Goal: Information Seeking & Learning: Check status

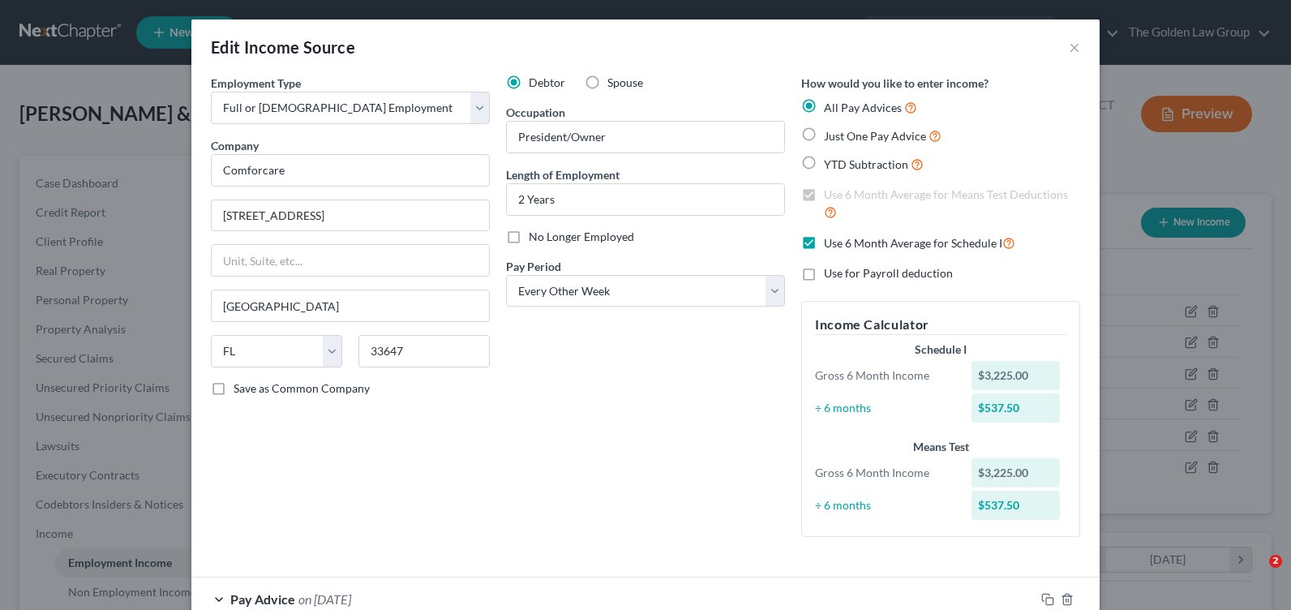
select select "0"
select select "9"
select select "2"
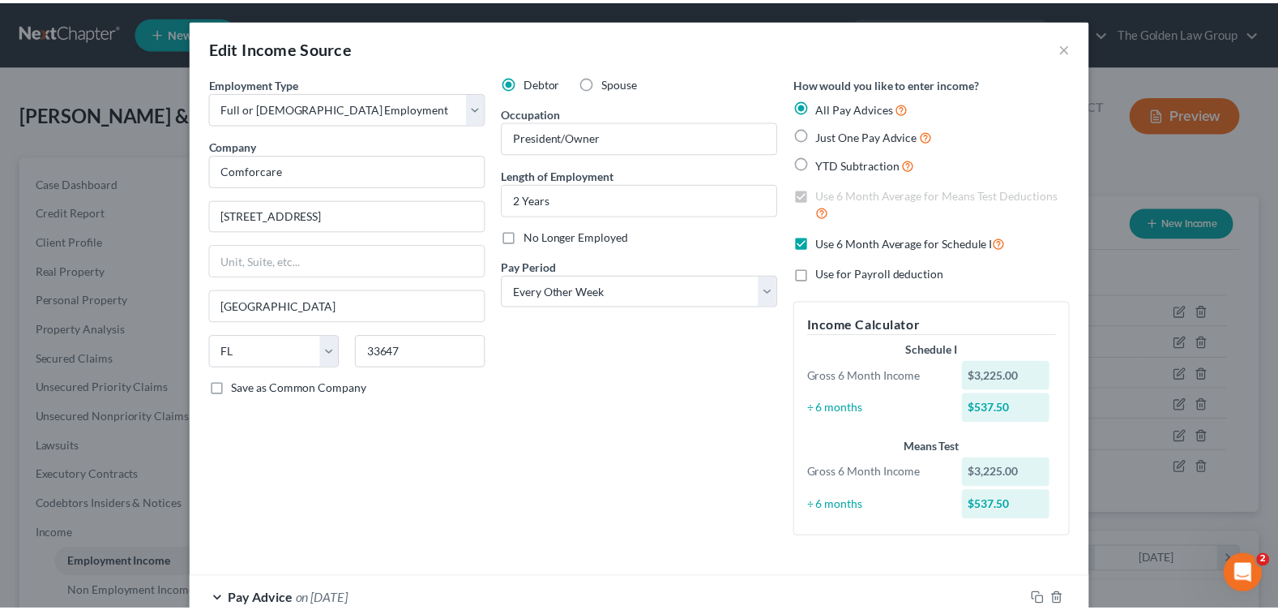
scroll to position [276, 0]
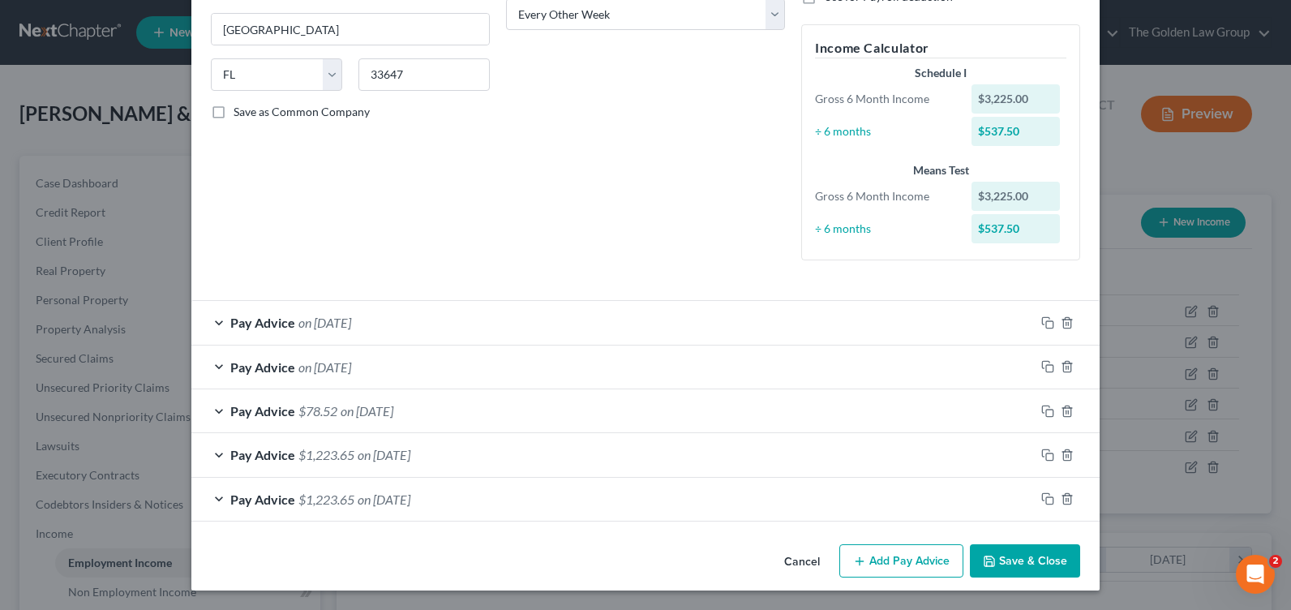
click at [800, 564] on button "Cancel" at bounding box center [802, 562] width 62 height 32
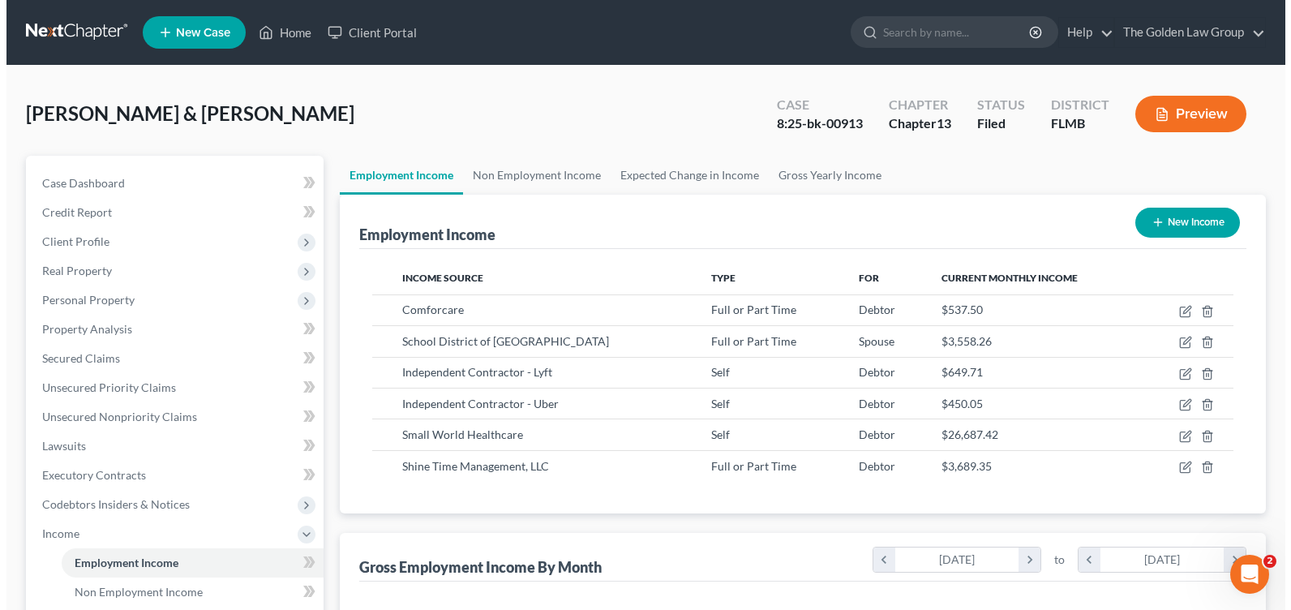
scroll to position [810360, 810129]
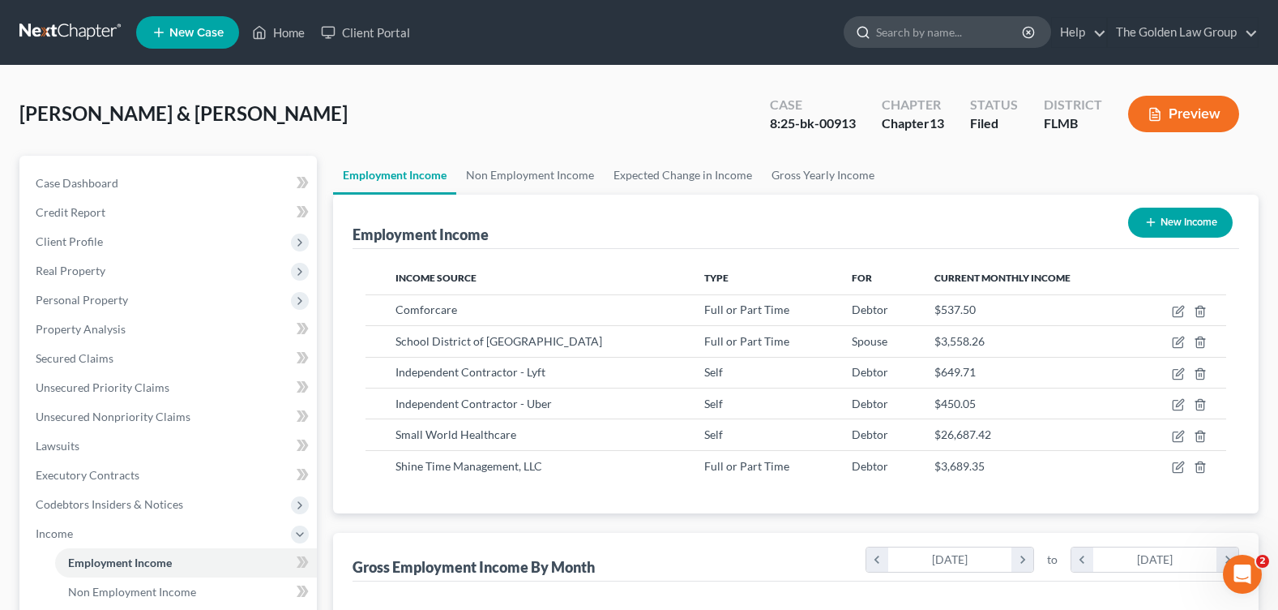
click at [911, 28] on input "search" at bounding box center [950, 32] width 148 height 30
type input "[PERSON_NAME]"
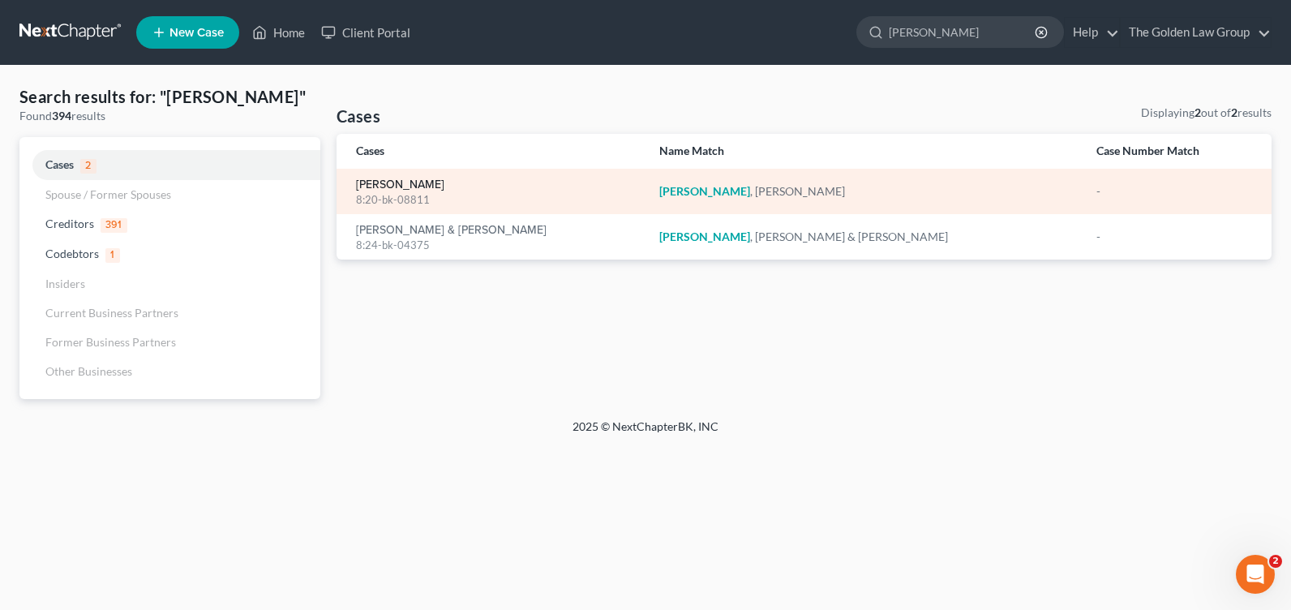
click at [372, 183] on link "[PERSON_NAME]" at bounding box center [400, 184] width 88 height 11
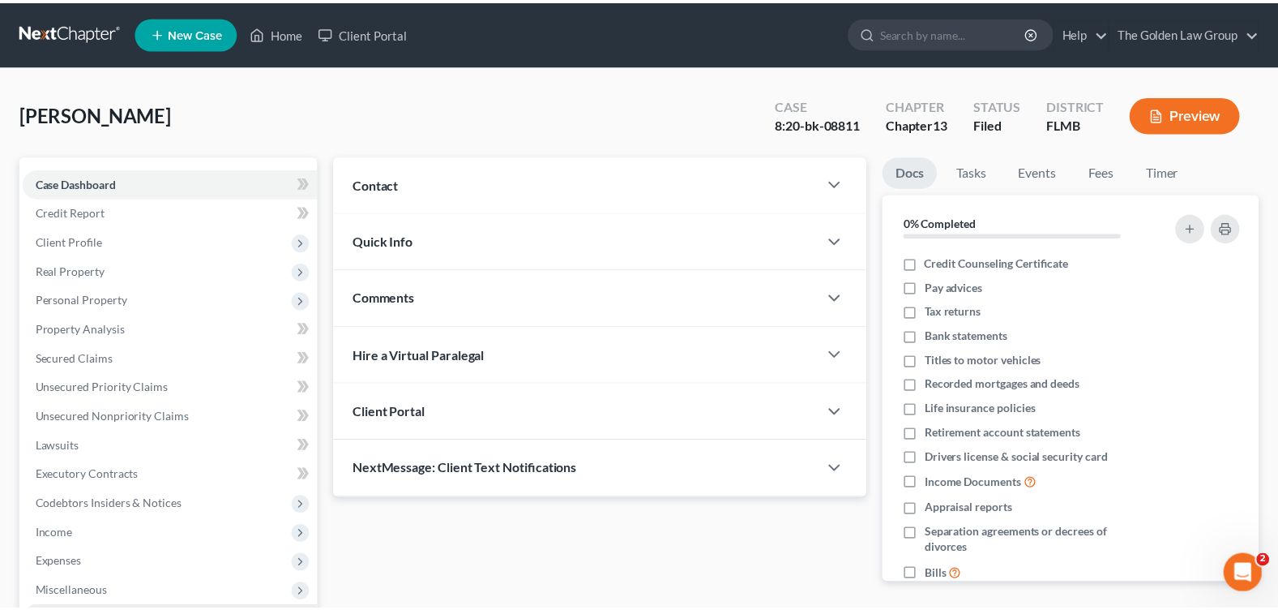
scroll to position [243, 0]
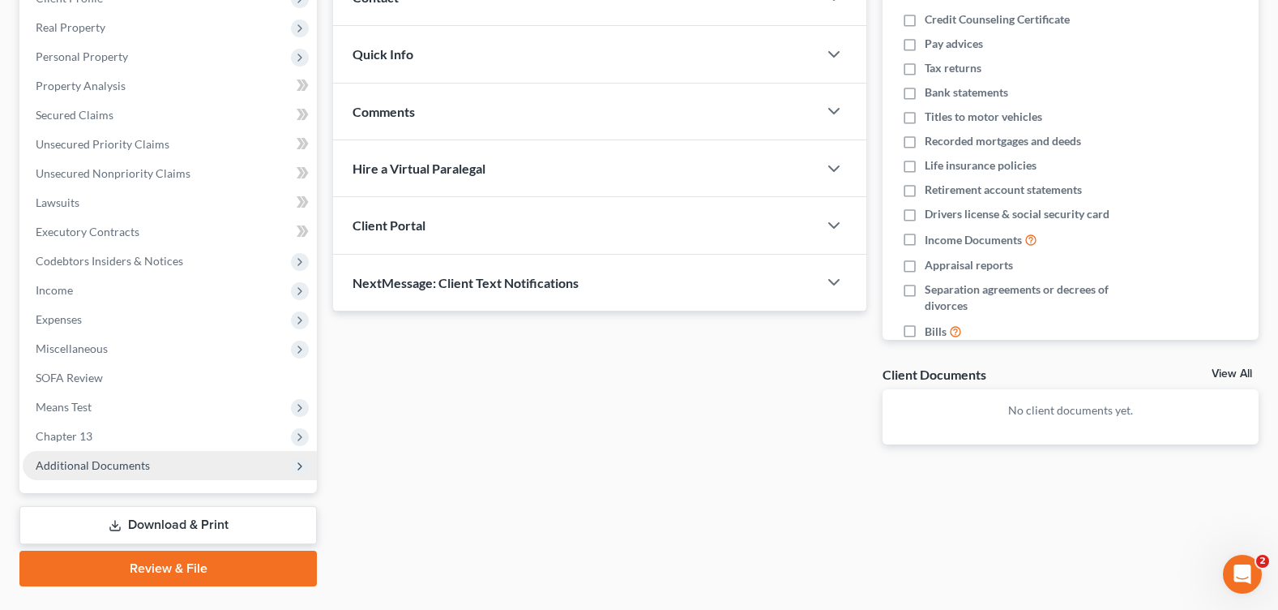
click at [161, 465] on span "Additional Documents" at bounding box center [170, 465] width 294 height 29
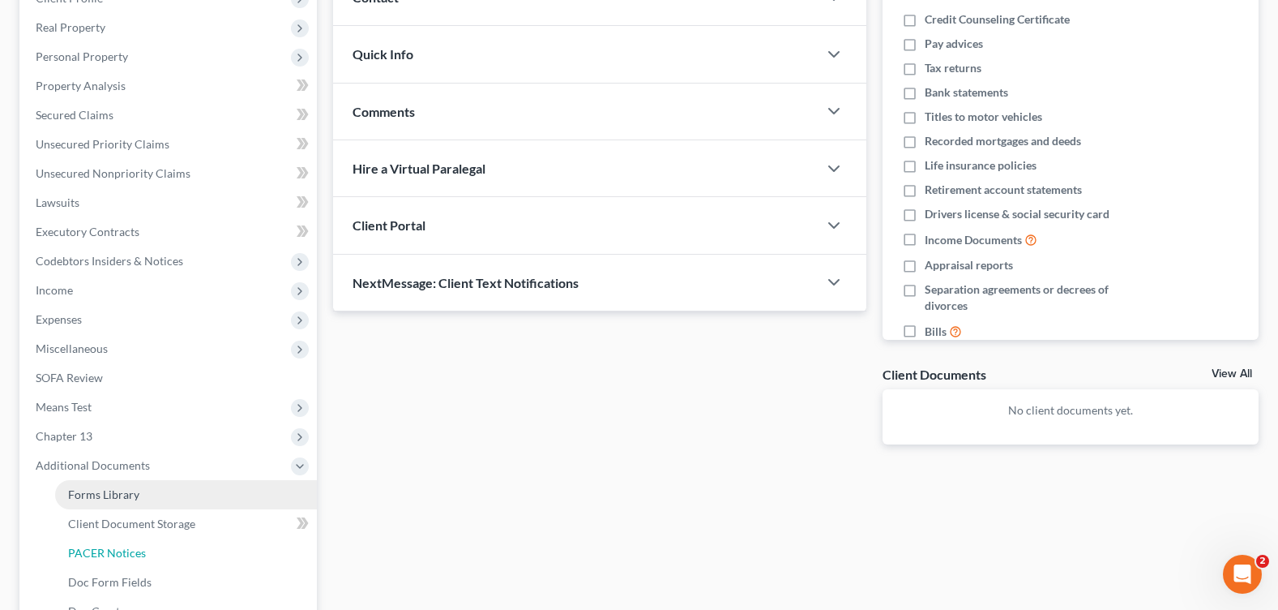
drag, startPoint x: 165, startPoint y: 545, endPoint x: 255, endPoint y: 501, distance: 99.3
click at [165, 546] on link "PACER Notices" at bounding box center [186, 552] width 262 height 29
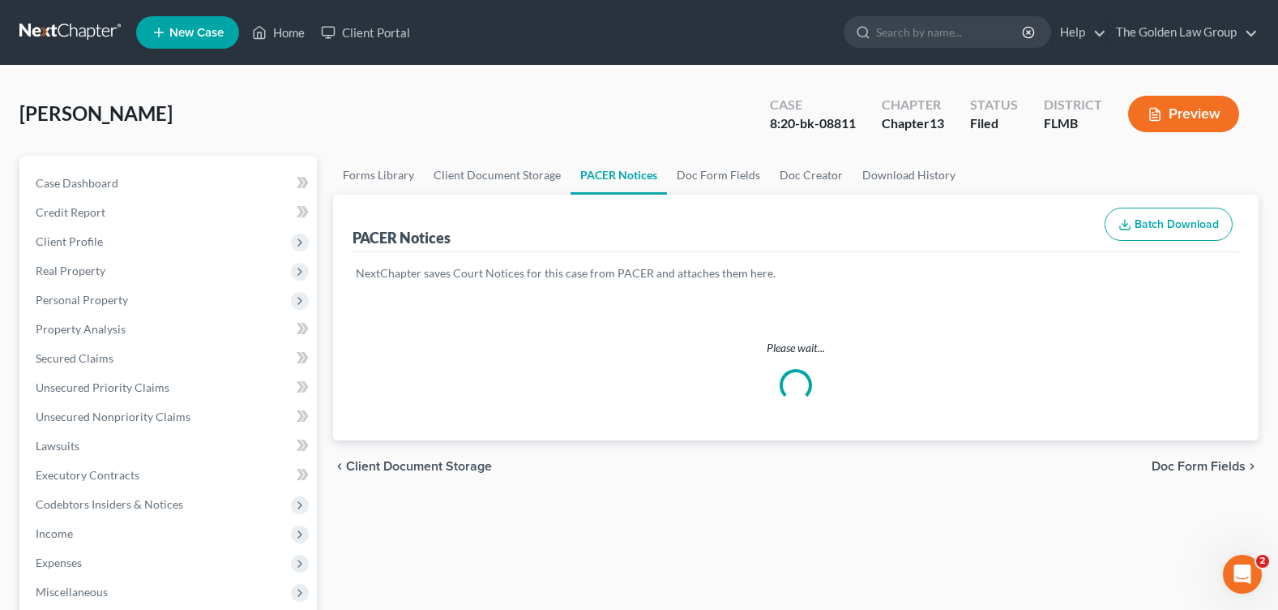
drag, startPoint x: 577, startPoint y: 83, endPoint x: 564, endPoint y: 89, distance: 14.5
click at [577, 83] on div "[PERSON_NAME] Upgraded Case 8:20-bk-08811 Chapter Chapter 13 Status Filed Distr…" at bounding box center [639, 551] width 1278 height 971
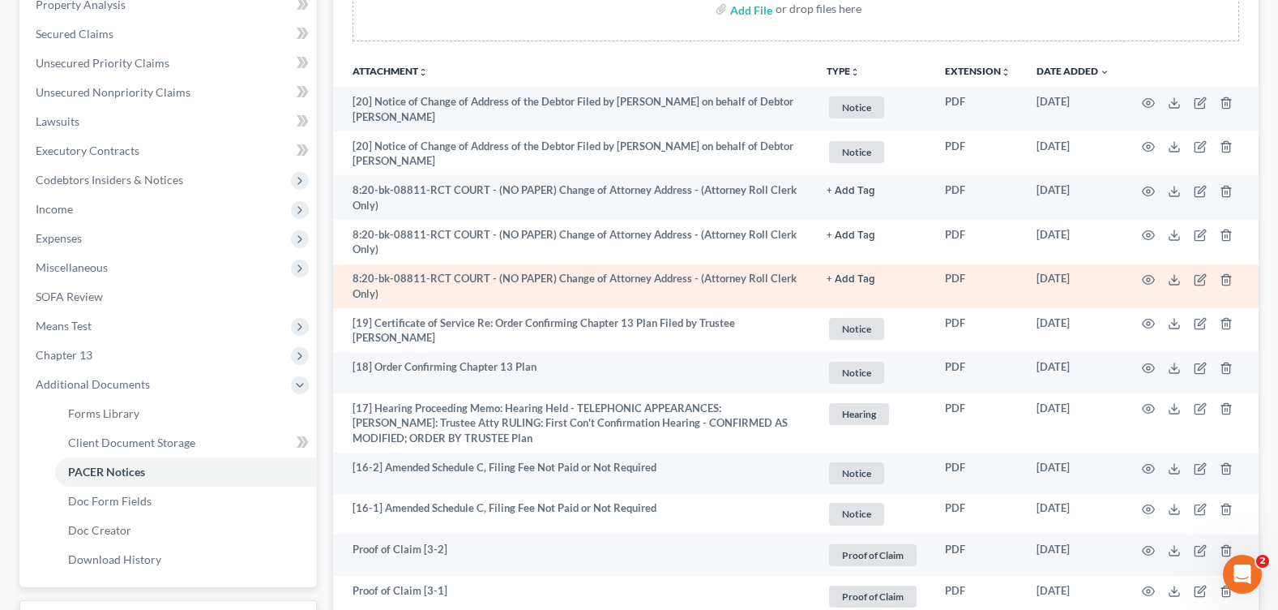
scroll to position [405, 0]
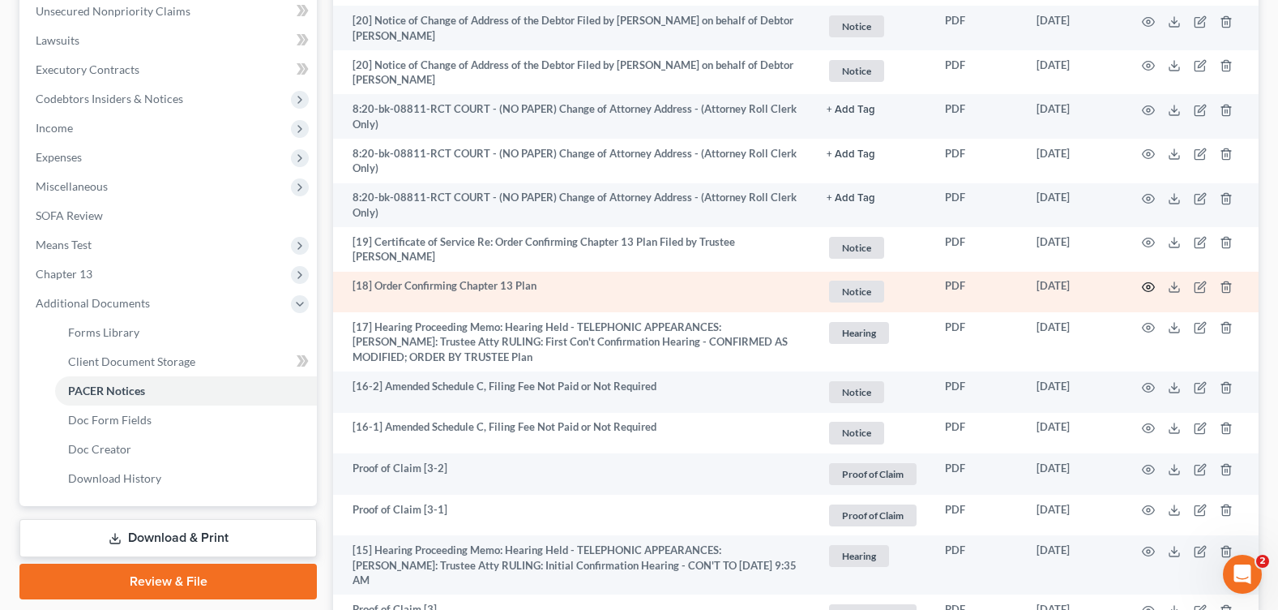
click at [1152, 283] on icon "button" at bounding box center [1148, 286] width 13 height 13
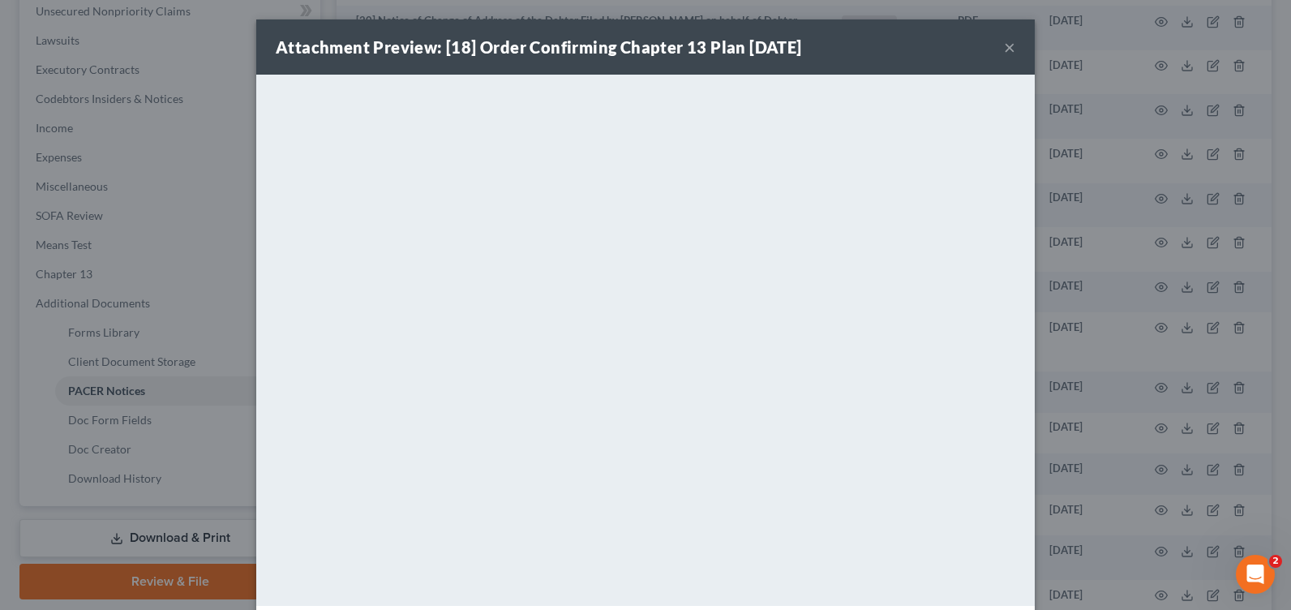
click at [1012, 41] on div "Attachment Preview: [18] Order Confirming Chapter 13 Plan [DATE] ×" at bounding box center [645, 46] width 778 height 55
click at [1004, 49] on button "×" at bounding box center [1009, 46] width 11 height 19
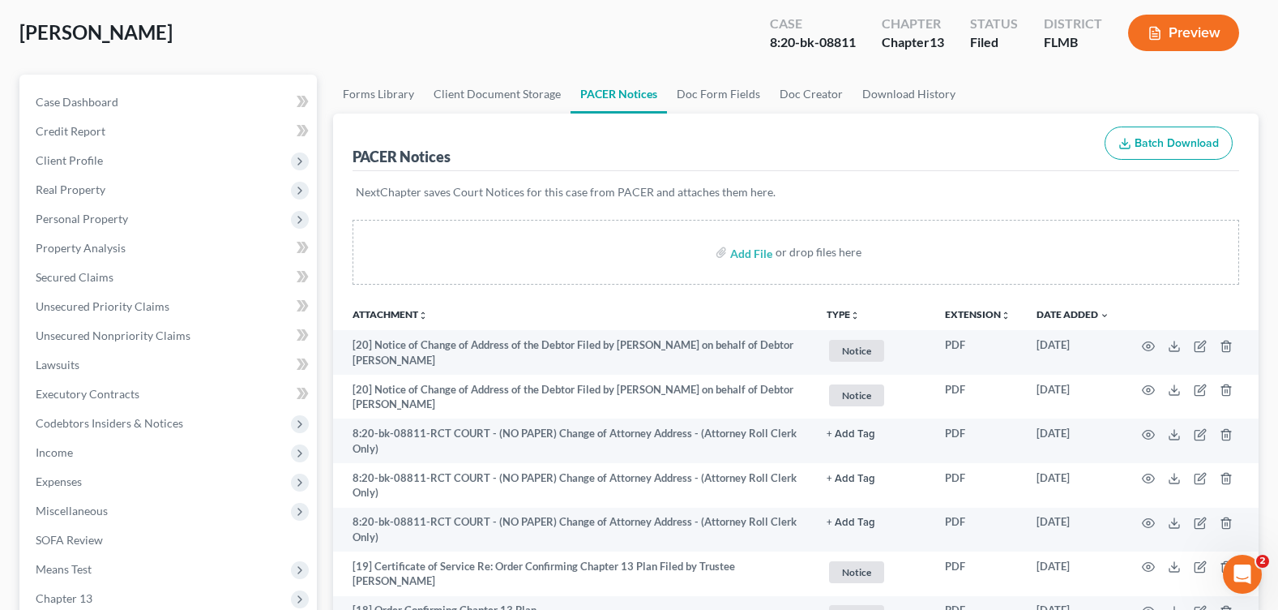
scroll to position [0, 0]
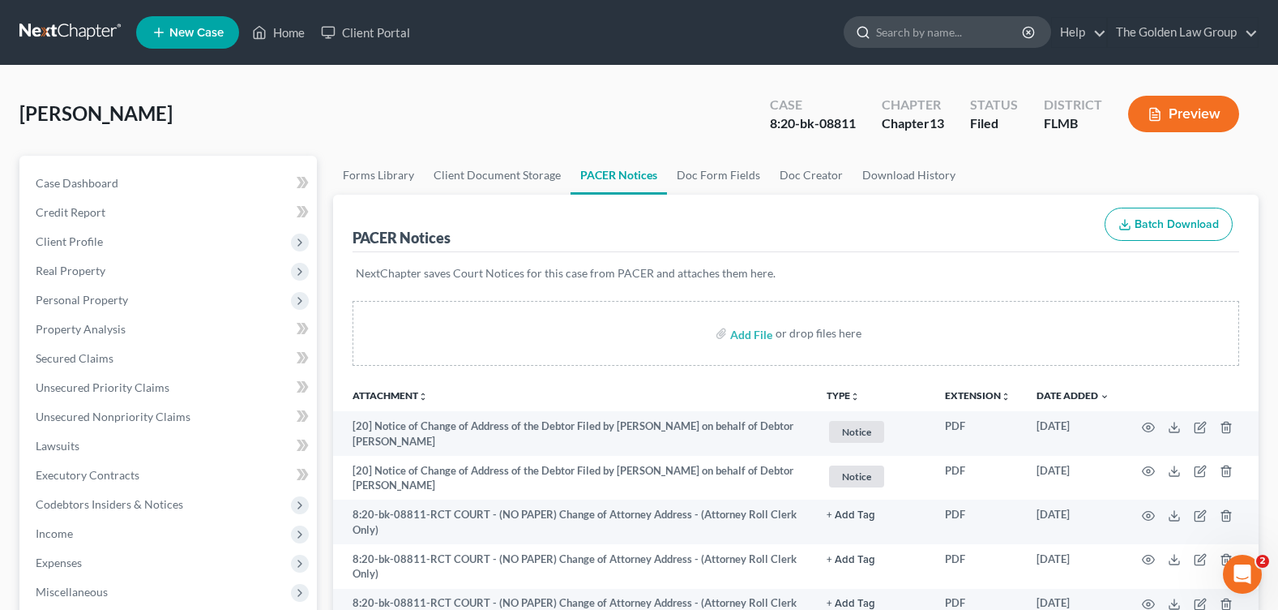
click at [936, 26] on input "search" at bounding box center [950, 32] width 148 height 30
type input "fox"
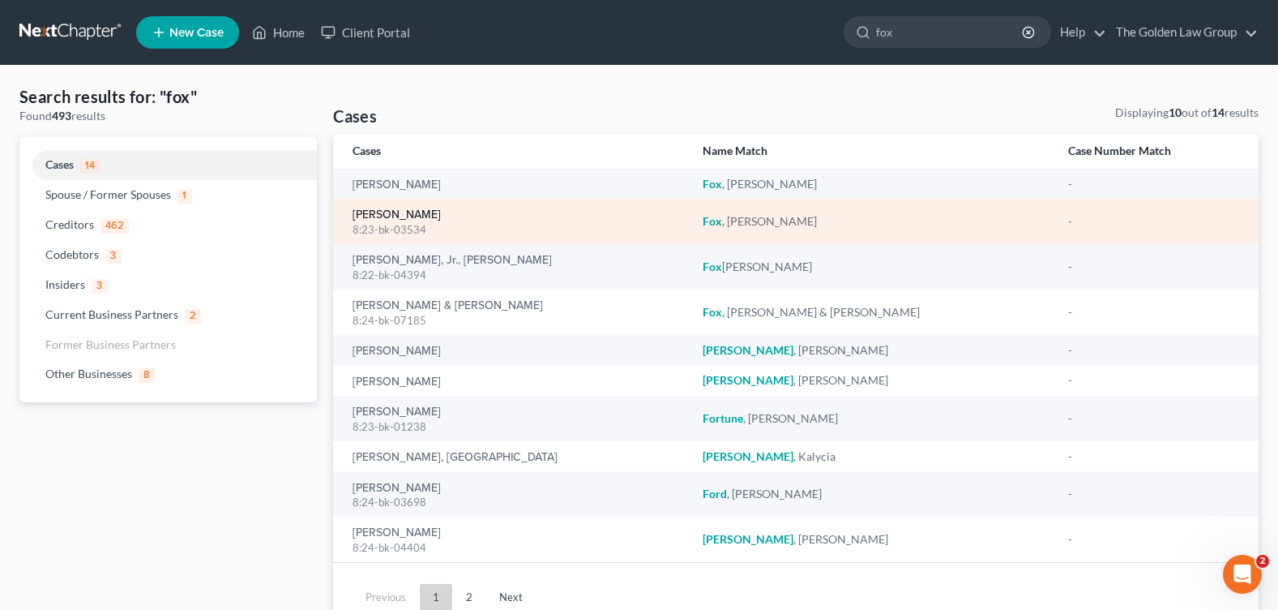
click at [374, 213] on link "[PERSON_NAME]" at bounding box center [397, 214] width 88 height 11
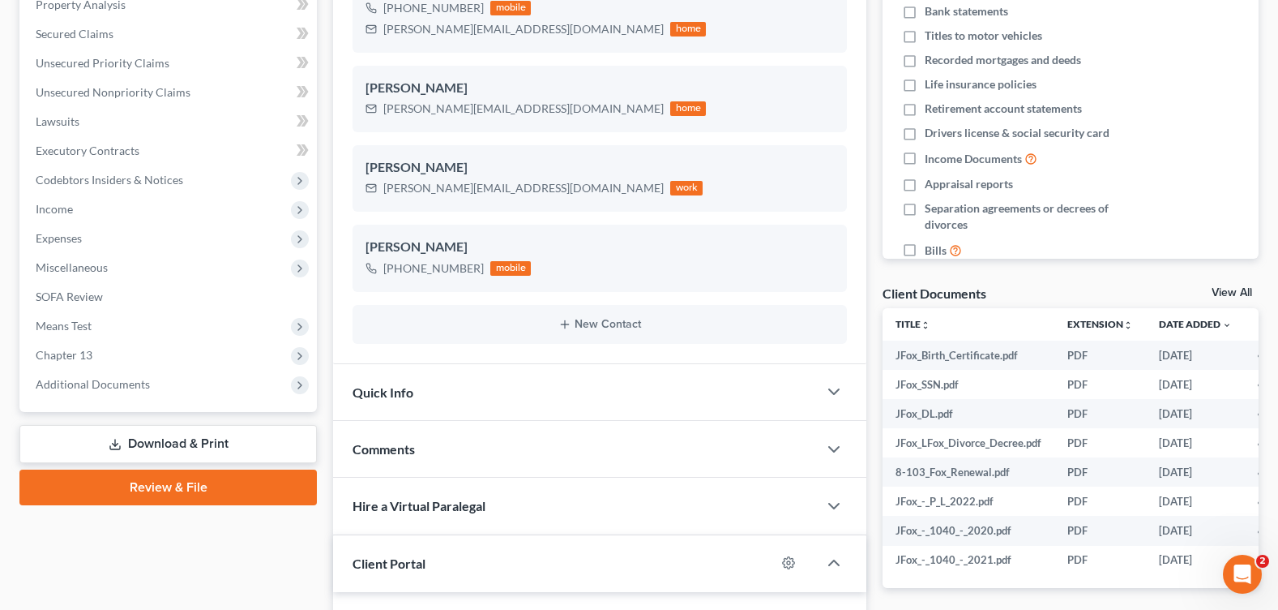
scroll to position [405, 0]
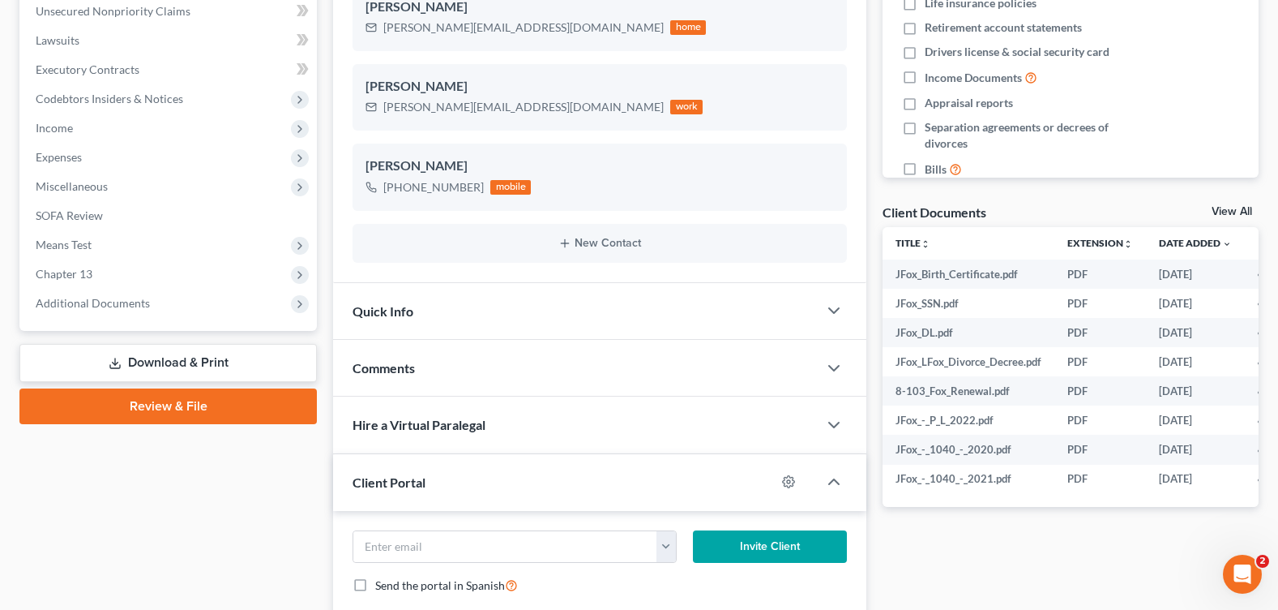
drag, startPoint x: 155, startPoint y: 302, endPoint x: 143, endPoint y: 322, distance: 23.6
click at [155, 302] on span "Additional Documents" at bounding box center [170, 303] width 294 height 29
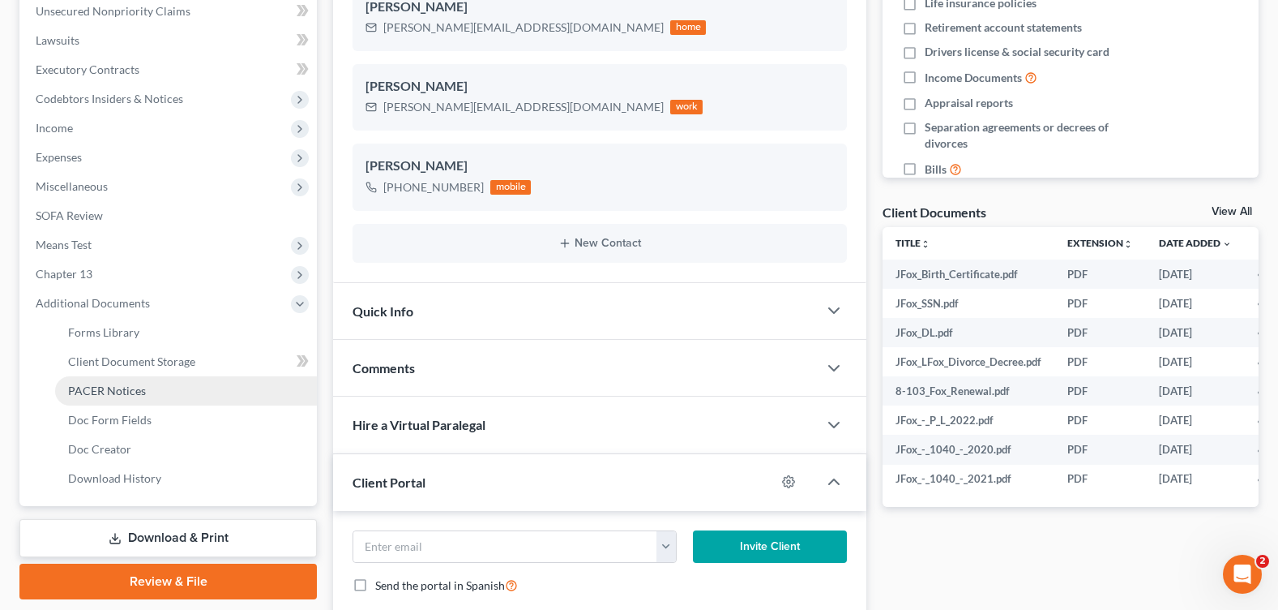
click at [146, 380] on link "PACER Notices" at bounding box center [186, 390] width 262 height 29
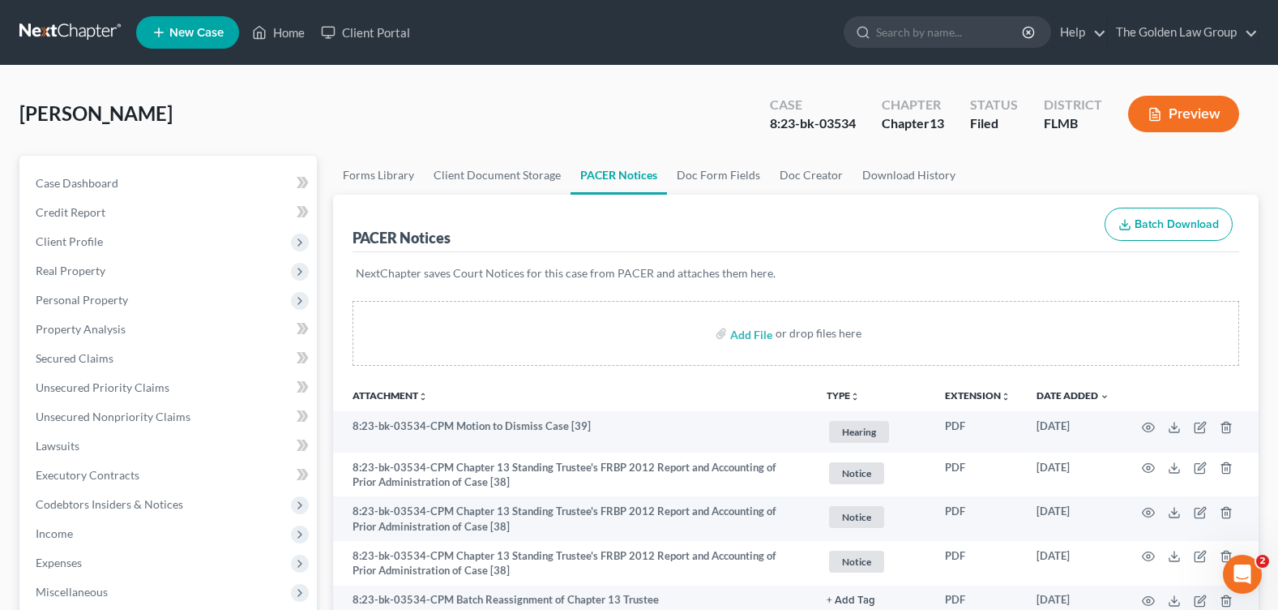
click at [465, 89] on div "[PERSON_NAME] Upgraded Case 8:23-bk-03534 Chapter Chapter 13 Status Filed Distr…" at bounding box center [638, 120] width 1239 height 71
click at [916, 28] on input "search" at bounding box center [950, 32] width 148 height 30
type input "[PERSON_NAME]"
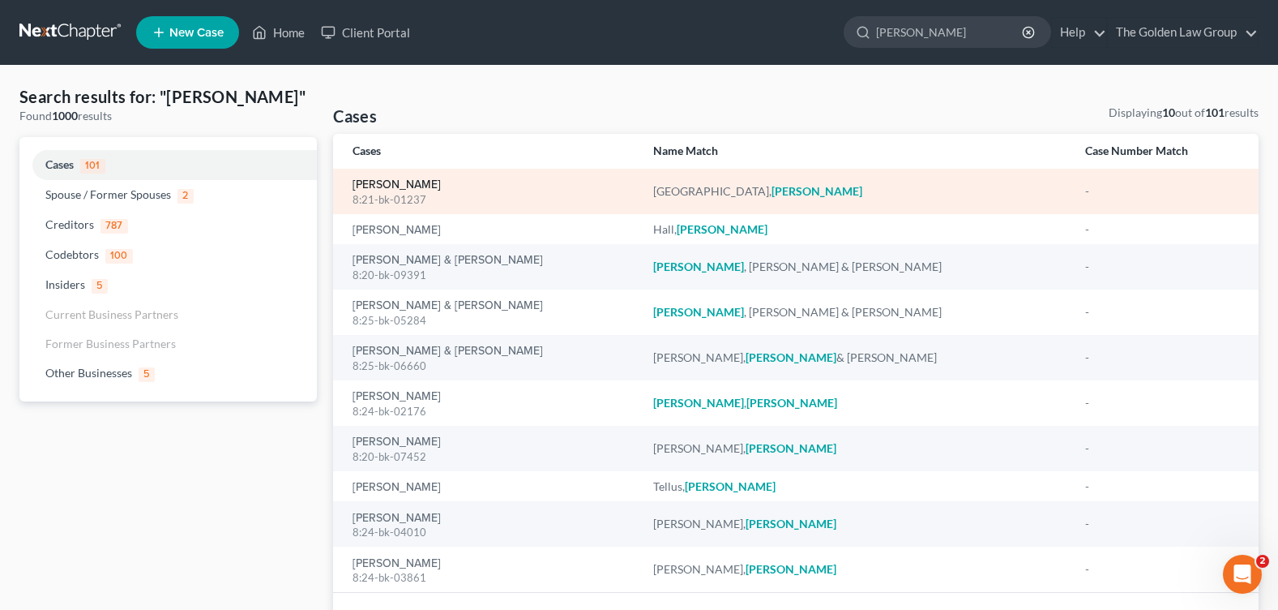
click at [396, 181] on link "[PERSON_NAME]" at bounding box center [397, 184] width 88 height 11
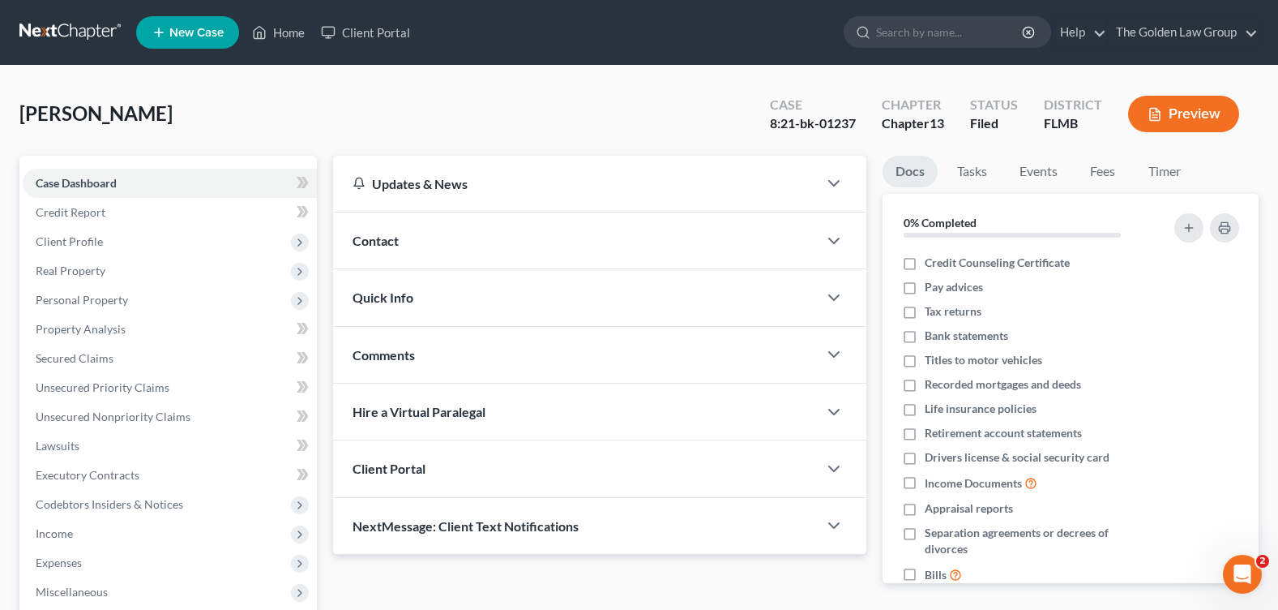
scroll to position [281, 0]
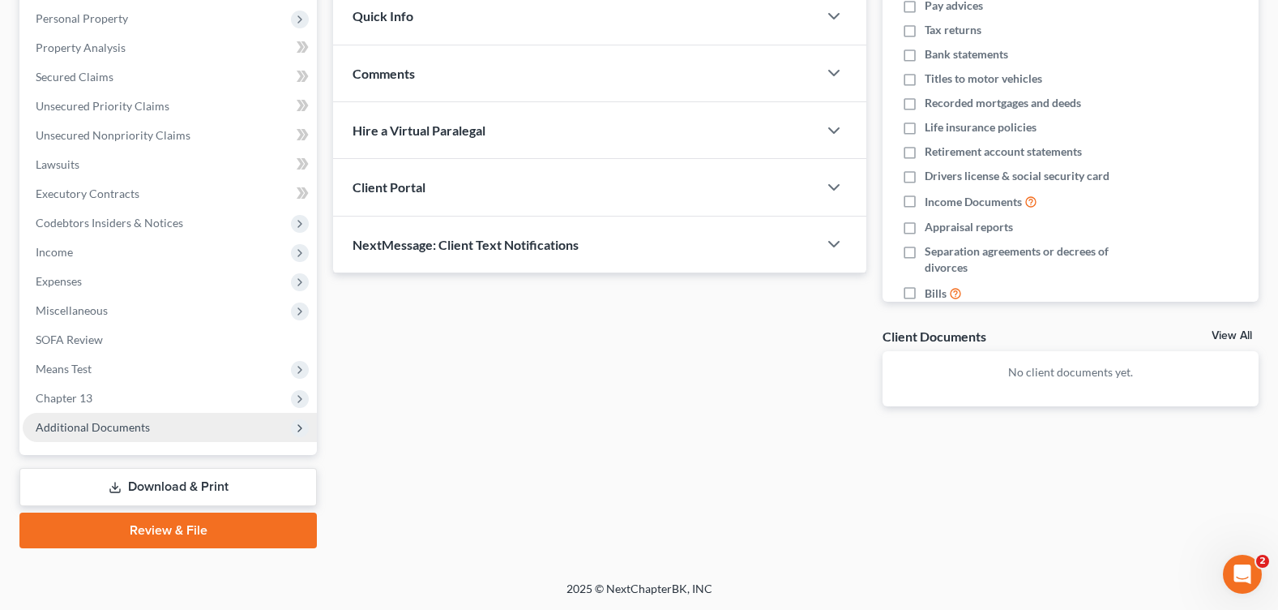
click at [118, 437] on span "Additional Documents" at bounding box center [170, 427] width 294 height 29
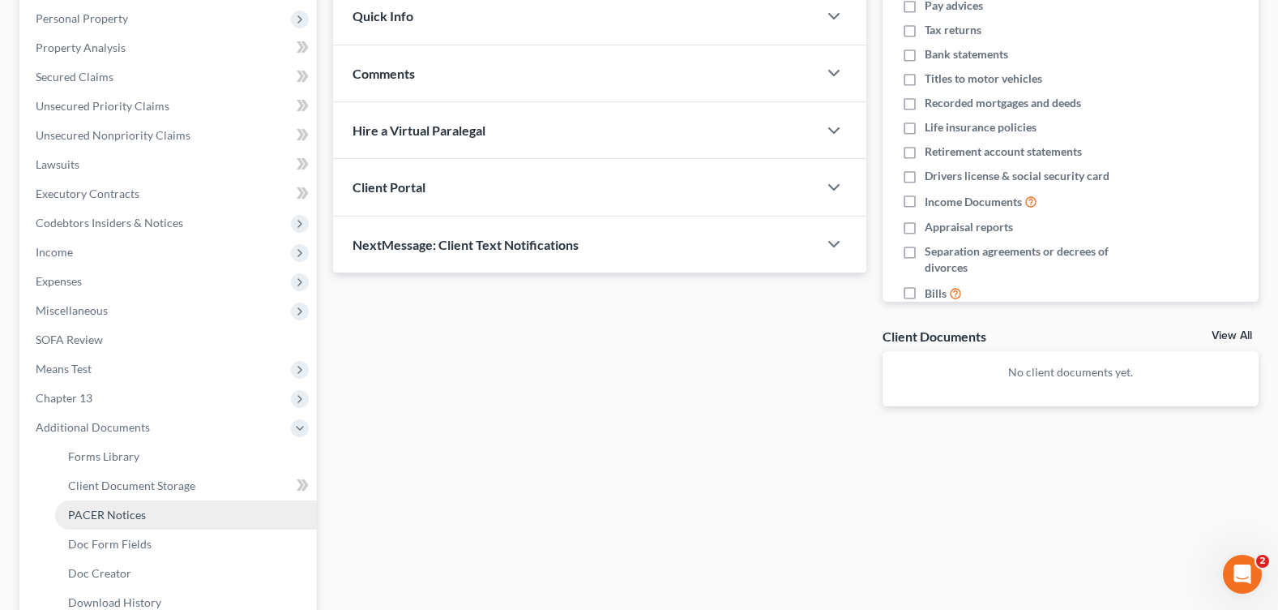
click at [131, 512] on span "PACER Notices" at bounding box center [107, 514] width 78 height 14
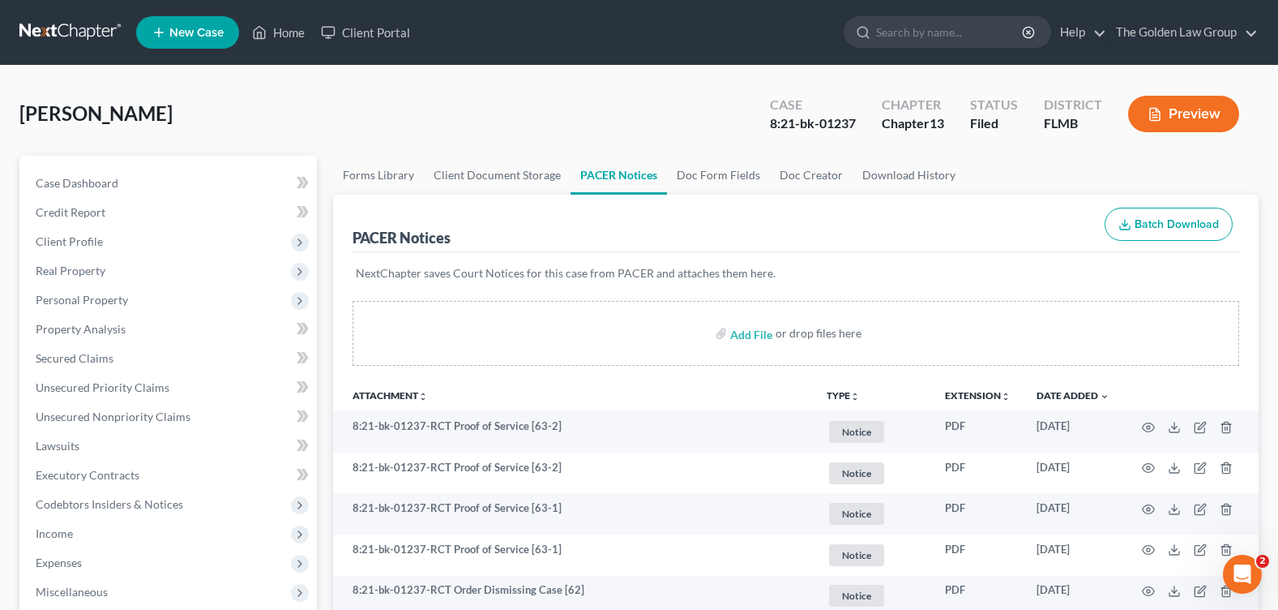
click at [459, 105] on div "[PERSON_NAME] Upgraded Case 8:21-bk-01237 Chapter Chapter 13 Status Filed Distr…" at bounding box center [638, 120] width 1239 height 71
drag, startPoint x: 862, startPoint y: 126, endPoint x: 783, endPoint y: 126, distance: 78.6
click at [783, 126] on div "Case 8:21-bk-01237" at bounding box center [813, 116] width 112 height 48
copy div "21-bk-01237"
click at [906, 27] on input "search" at bounding box center [950, 32] width 148 height 30
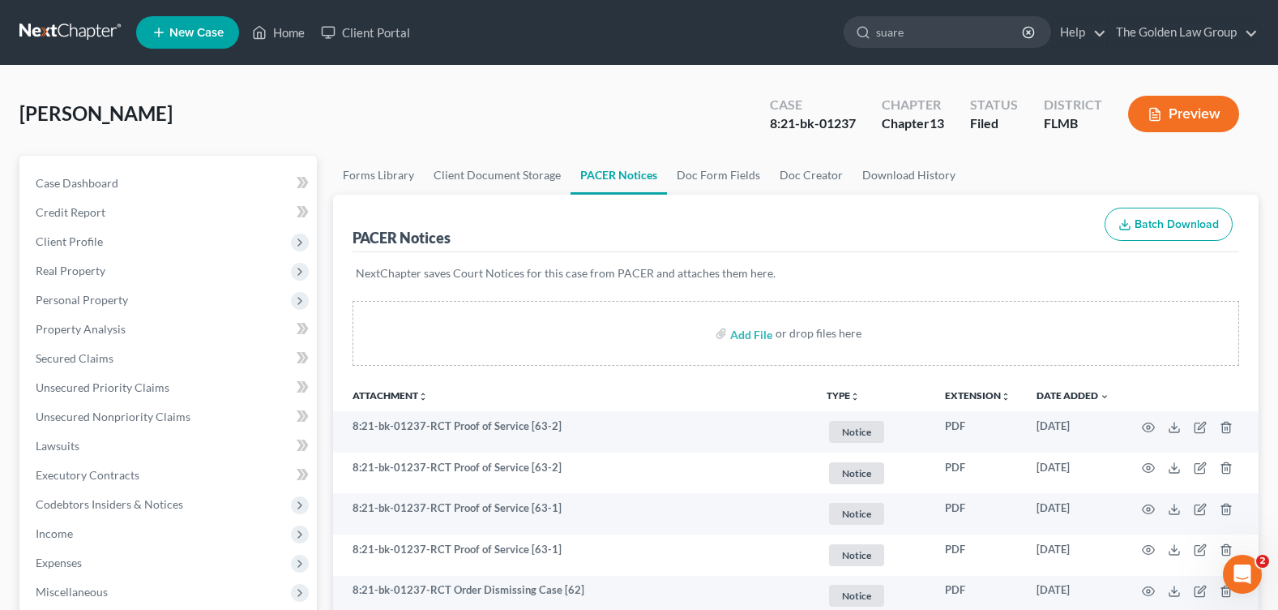
type input "[PERSON_NAME]"
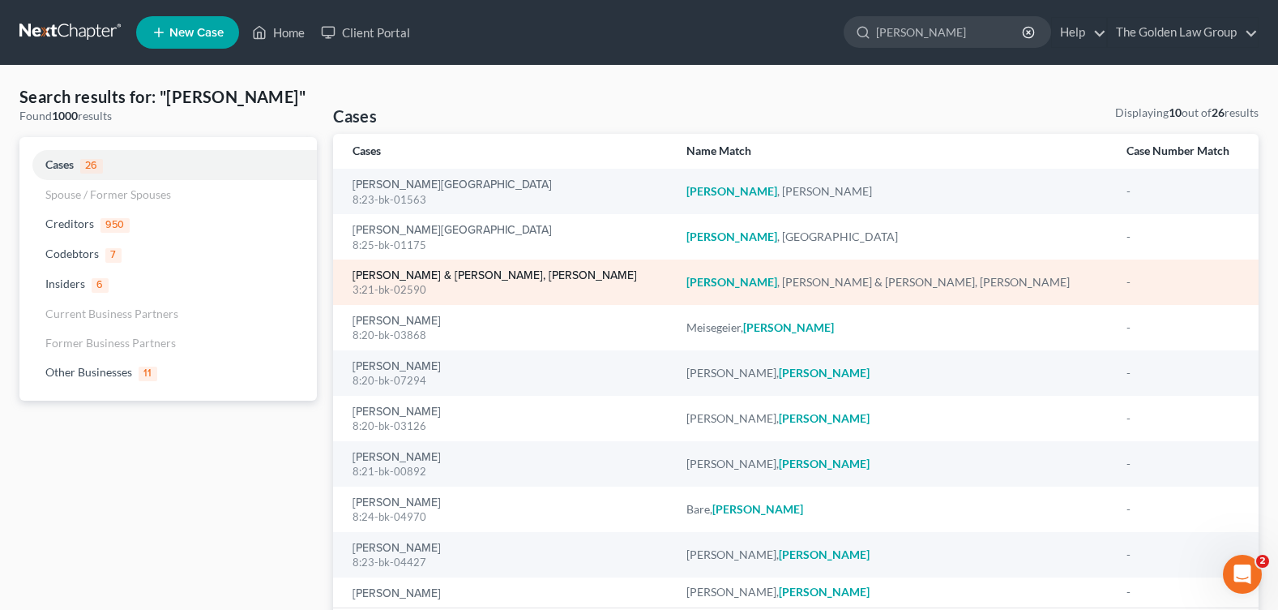
click at [409, 270] on link "[PERSON_NAME] & [PERSON_NAME], [PERSON_NAME]" at bounding box center [495, 275] width 285 height 11
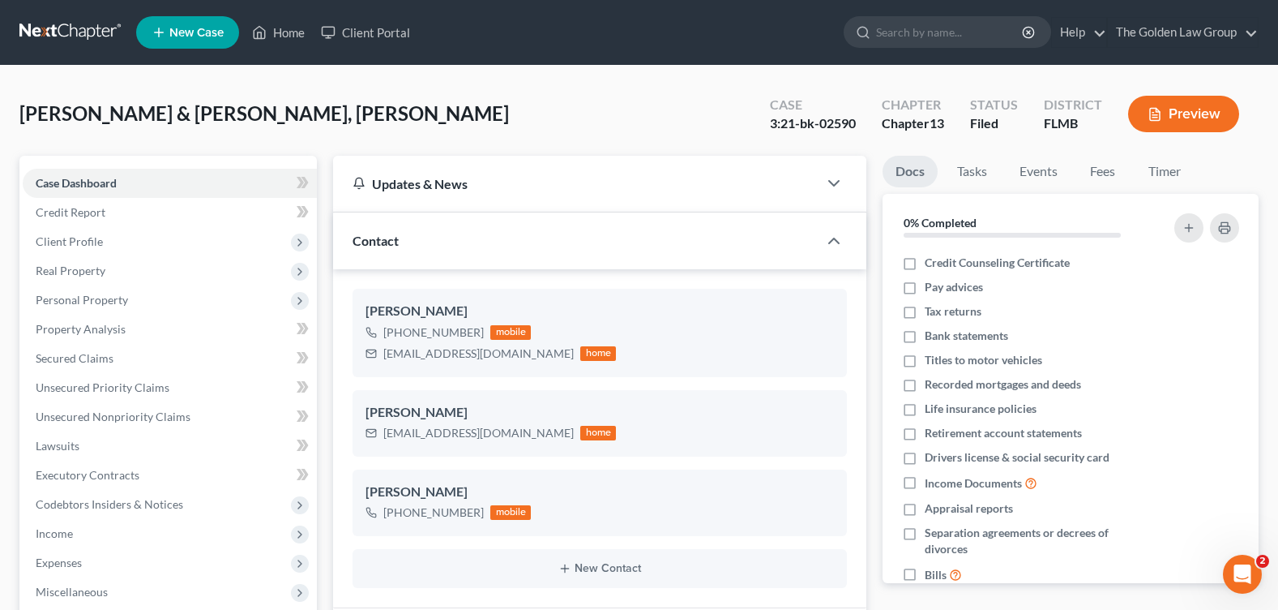
scroll to position [345, 0]
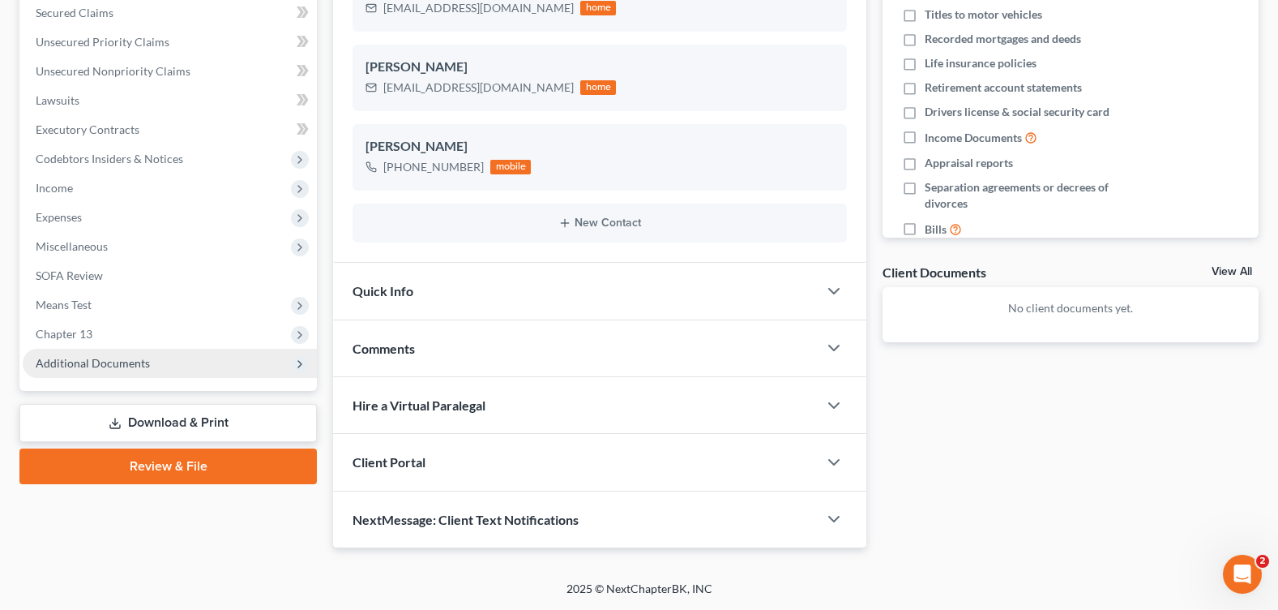
click at [104, 364] on span "Additional Documents" at bounding box center [93, 363] width 114 height 14
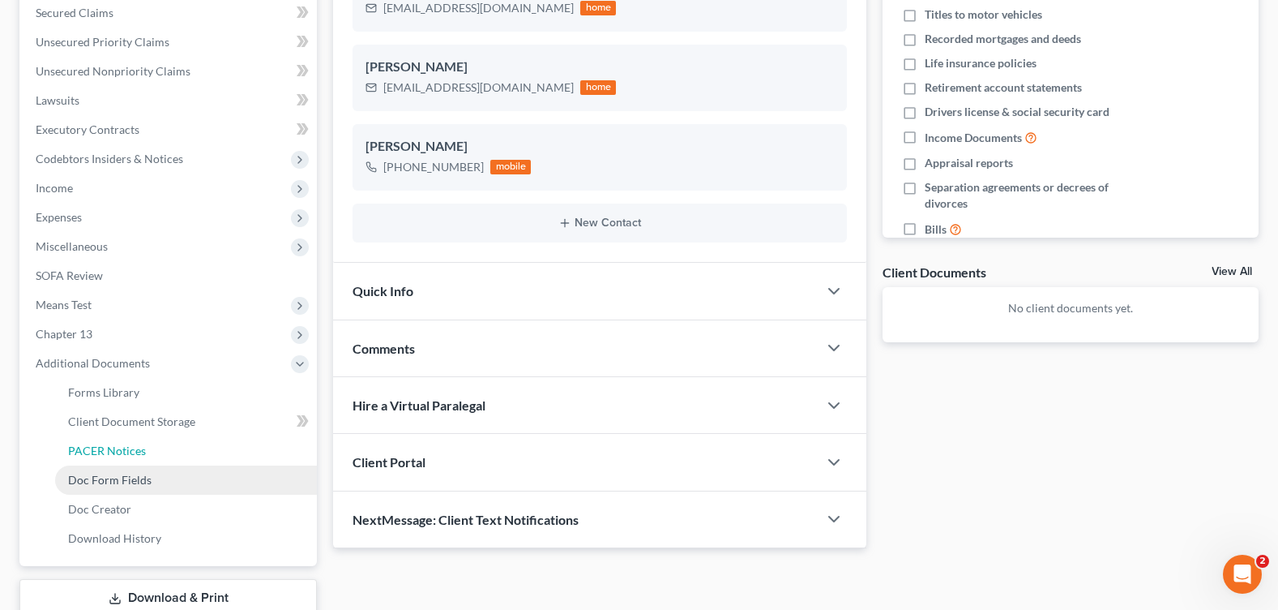
click at [131, 439] on link "PACER Notices" at bounding box center [186, 450] width 262 height 29
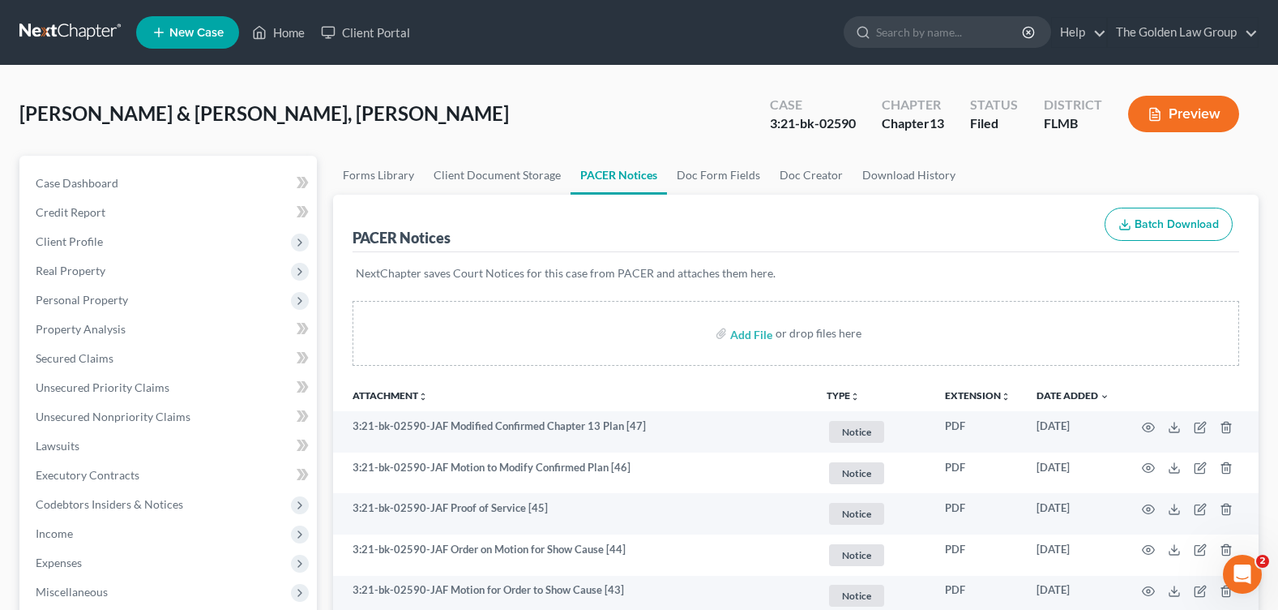
click at [582, 143] on div "[PERSON_NAME] & [PERSON_NAME], Raisette Upgraded Case 3:21-bk-02590 Chapter Cha…" at bounding box center [638, 120] width 1239 height 71
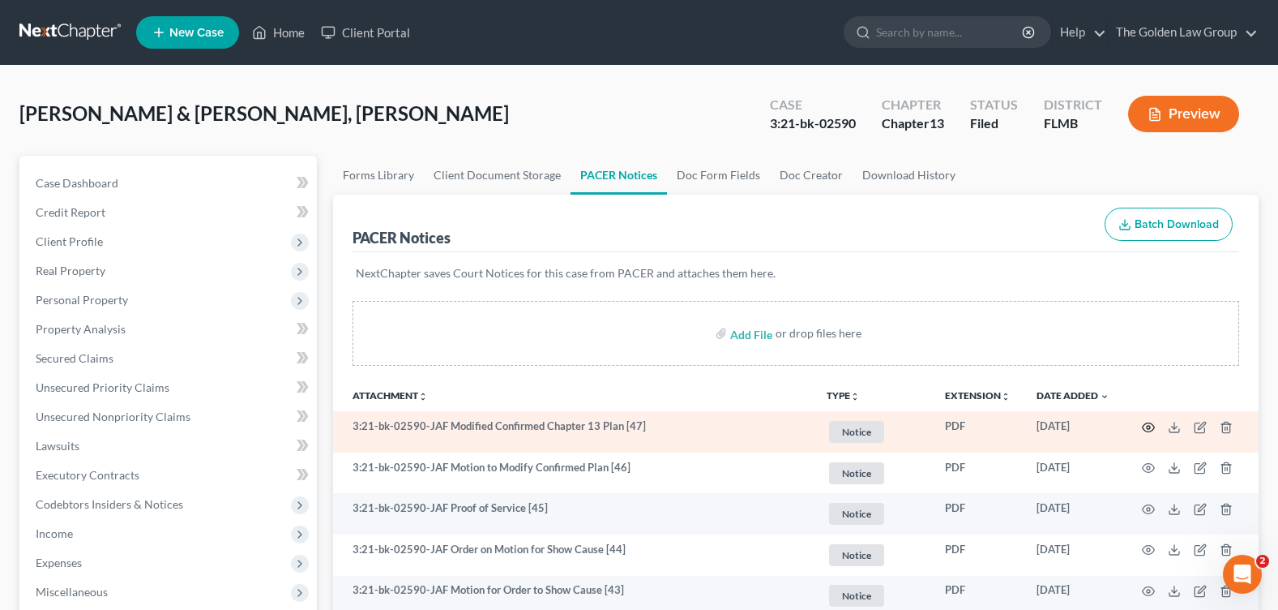
click at [1149, 428] on icon "button" at bounding box center [1148, 427] width 13 height 13
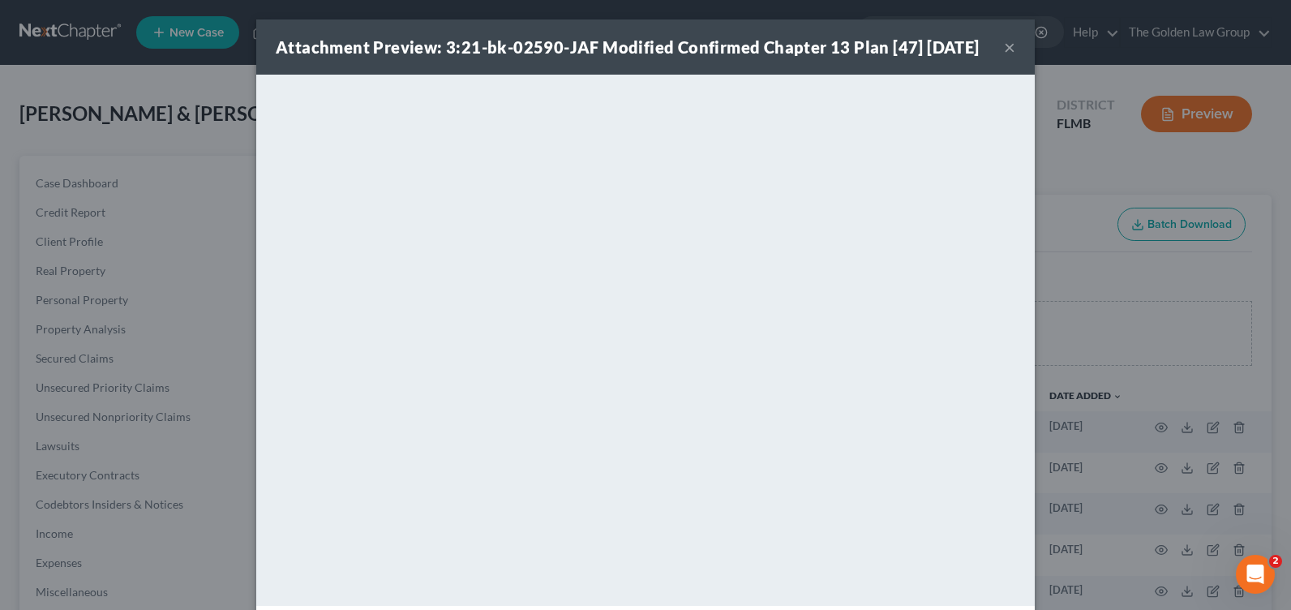
click at [1004, 54] on button "×" at bounding box center [1009, 46] width 11 height 19
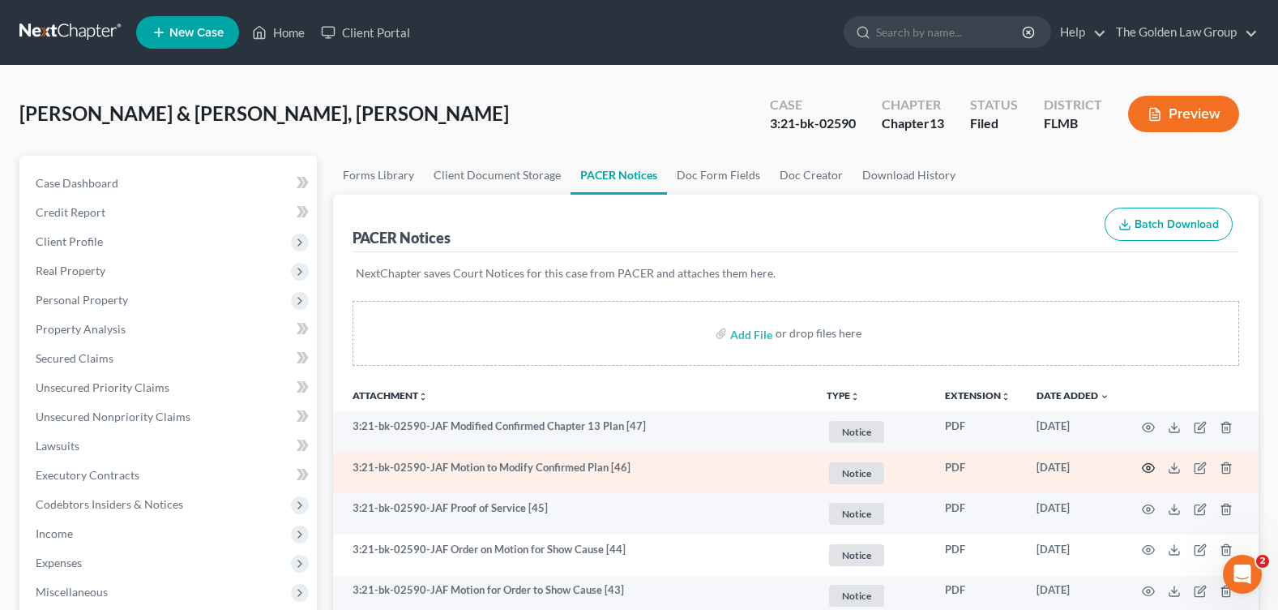
click at [1150, 467] on circle "button" at bounding box center [1148, 467] width 3 height 3
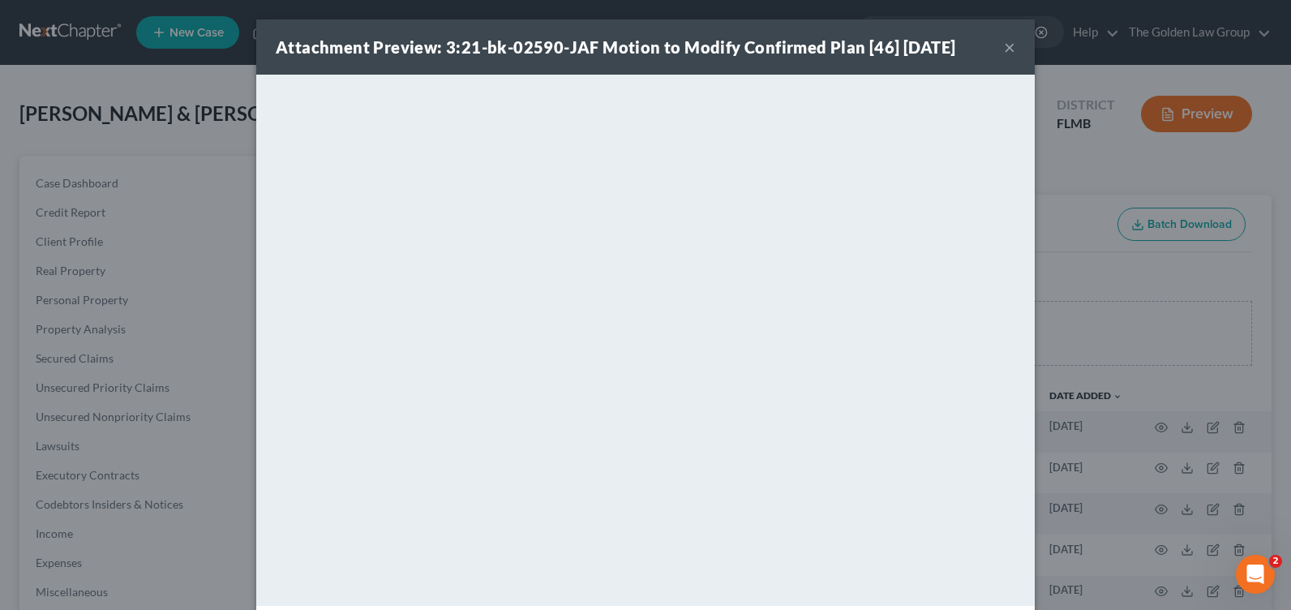
drag, startPoint x: 1004, startPoint y: 45, endPoint x: 0, endPoint y: 314, distance: 1039.6
click at [1004, 45] on button "×" at bounding box center [1009, 46] width 11 height 19
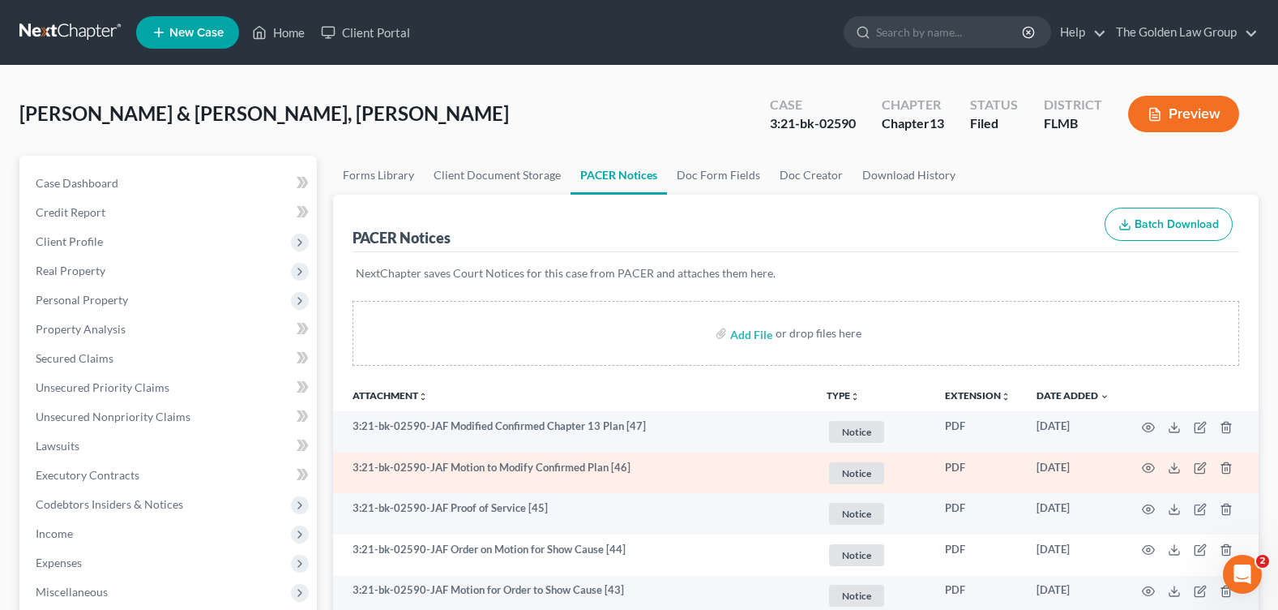
click at [1162, 465] on td at bounding box center [1191, 472] width 136 height 41
click at [1153, 465] on icon "button" at bounding box center [1149, 468] width 12 height 9
click at [1149, 467] on icon "button" at bounding box center [1148, 467] width 13 height 13
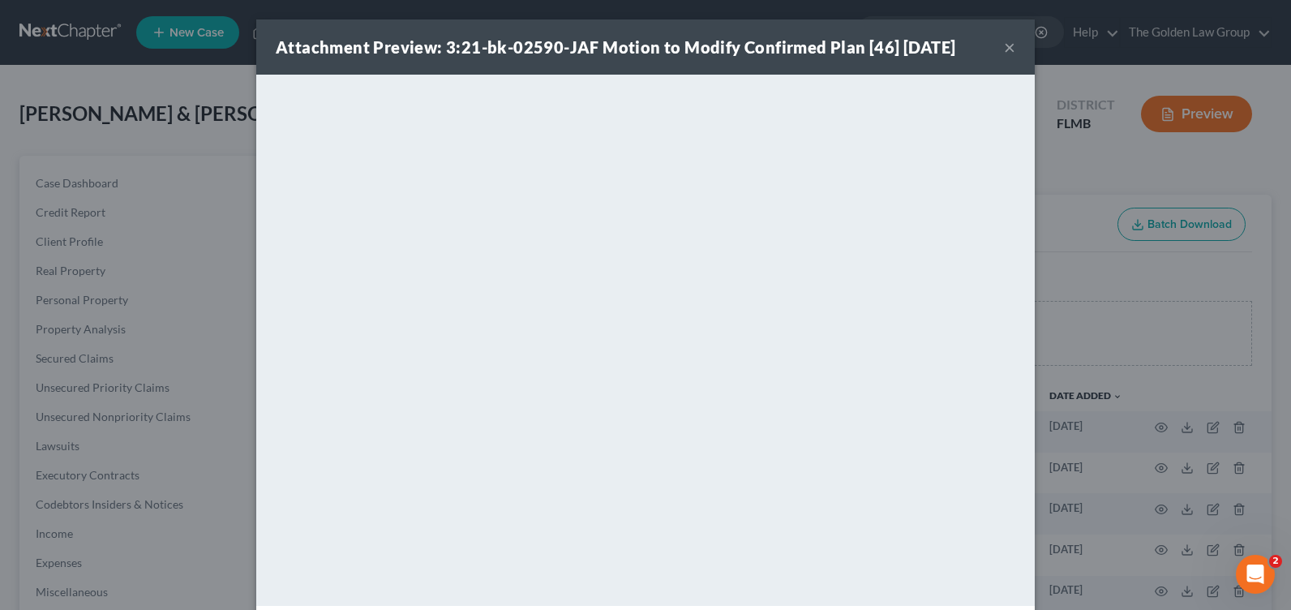
click at [1004, 48] on button "×" at bounding box center [1009, 46] width 11 height 19
